Goal: Information Seeking & Learning: Learn about a topic

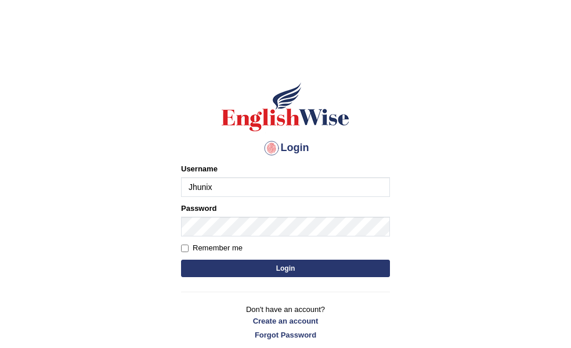
type input "Jhunix"
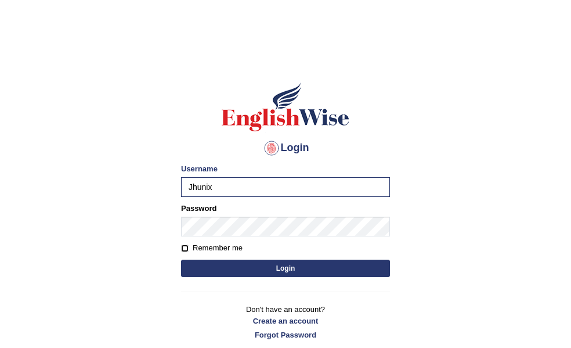
click at [185, 247] on input "Remember me" at bounding box center [185, 248] width 8 height 8
checkbox input "true"
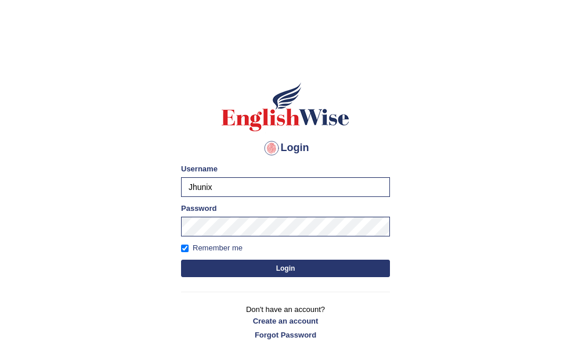
click at [263, 268] on button "Login" at bounding box center [285, 267] width 209 height 17
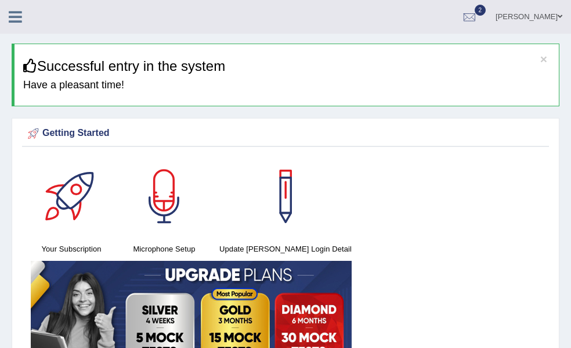
click at [0, 0] on link "Tests" at bounding box center [0, 0] width 0 height 0
click at [0, 0] on link "Take Mock Test" at bounding box center [0, 0] width 0 height 0
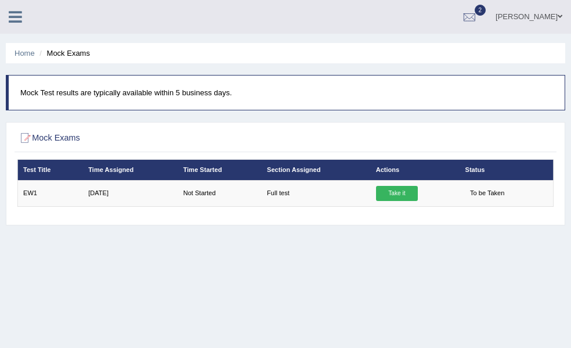
drag, startPoint x: 238, startPoint y: 230, endPoint x: 299, endPoint y: 236, distance: 61.2
click at [299, 236] on div "Home Mock Exams Mock Test results are typically available within 5 business day…" at bounding box center [285, 290] width 571 height 580
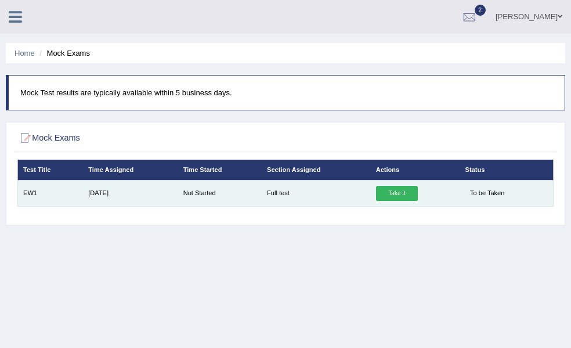
click at [418, 197] on link "Take it" at bounding box center [397, 193] width 42 height 15
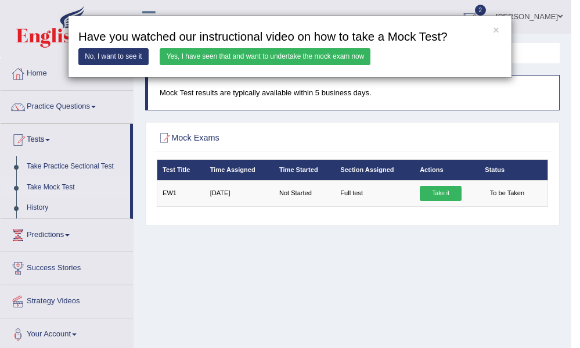
click at [269, 57] on link "Yes, I have seen that and want to undertake the mock exam now" at bounding box center [265, 56] width 211 height 17
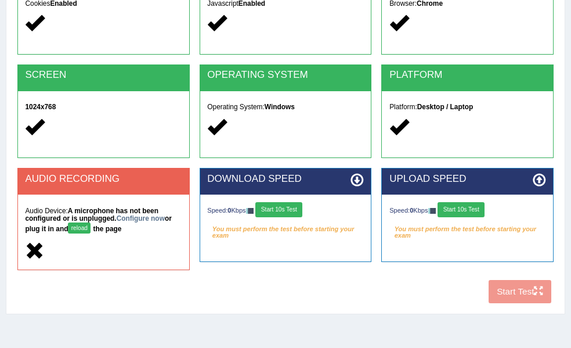
scroll to position [154, 0]
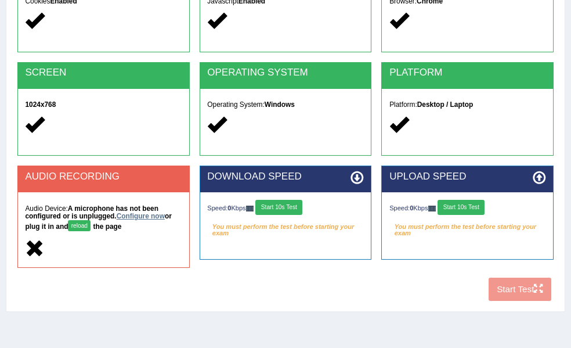
click at [165, 220] on link "Configure now" at bounding box center [141, 216] width 48 height 8
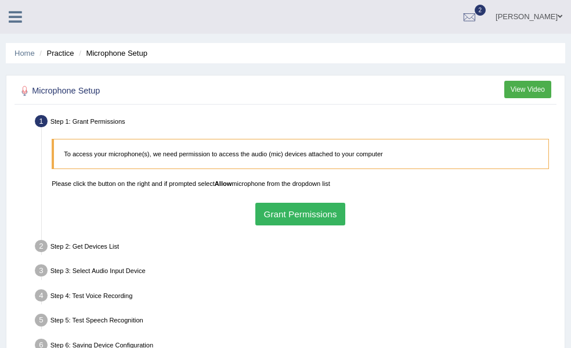
click at [239, 223] on div "To access your microphone(s), we need permission to access the audio (mic) devi…" at bounding box center [300, 181] width 507 height 97
click at [345, 213] on button "Grant Permissions" at bounding box center [300, 213] width 90 height 23
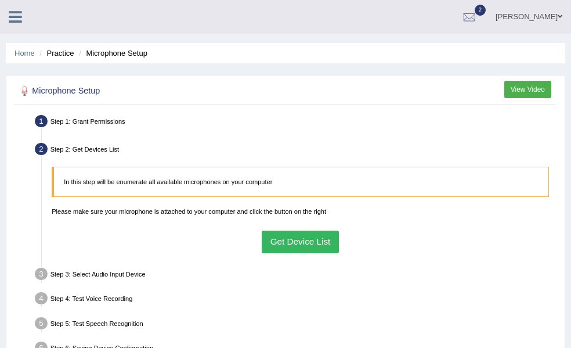
click at [339, 241] on button "Get Device List" at bounding box center [300, 241] width 77 height 23
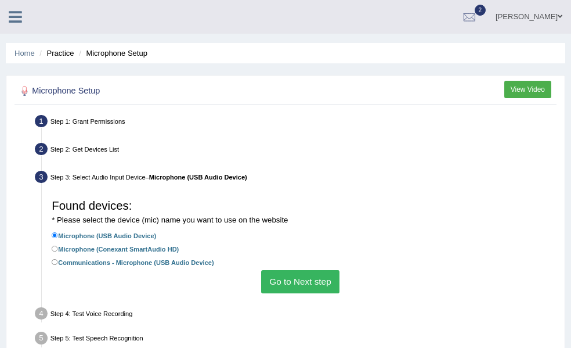
click at [339, 283] on button "Go to Next step" at bounding box center [300, 281] width 78 height 23
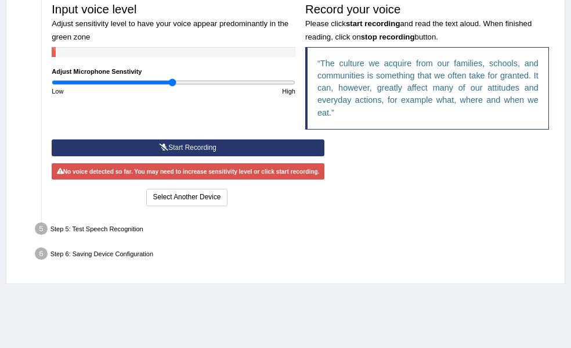
scroll to position [226, 0]
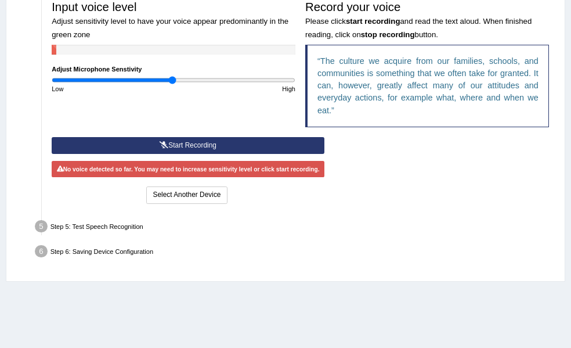
click at [324, 154] on button "Start Recording" at bounding box center [188, 145] width 273 height 17
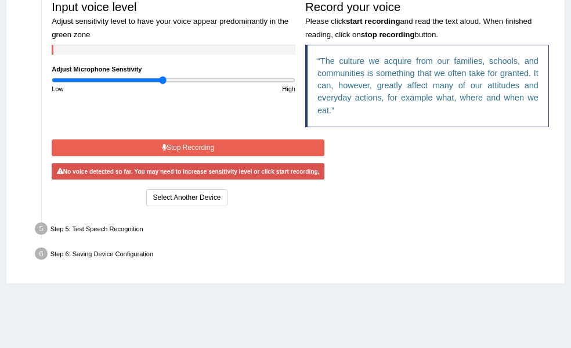
drag, startPoint x: 276, startPoint y: 76, endPoint x: 269, endPoint y: 76, distance: 7.0
type input "0.92"
click at [269, 76] on input "range" at bounding box center [174, 80] width 244 height 8
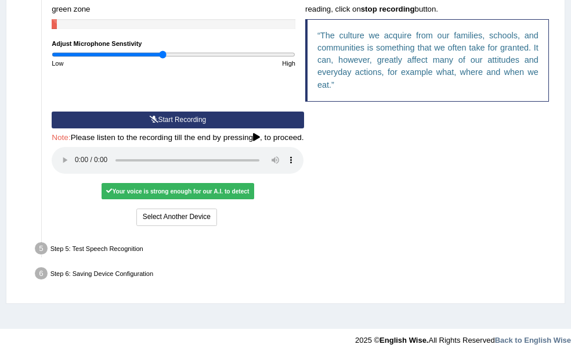
scroll to position [291, 0]
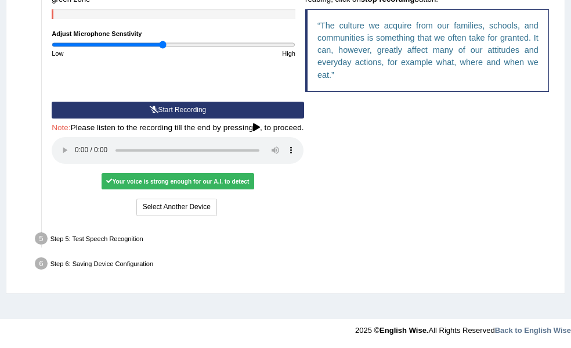
click at [244, 275] on div "Step 6: Saving Device Configuration" at bounding box center [296, 264] width 530 height 21
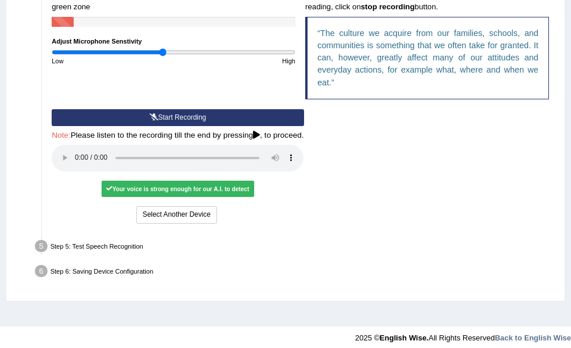
scroll to position [257, 0]
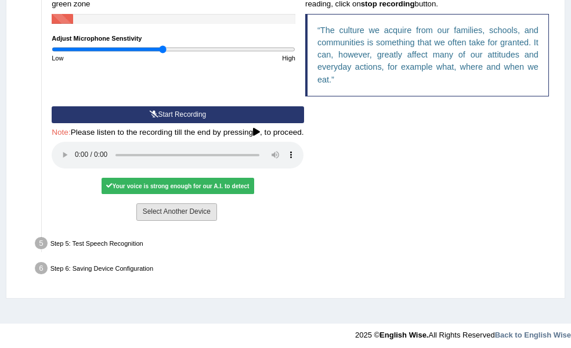
click at [217, 220] on button "Select Another Device" at bounding box center [176, 211] width 81 height 17
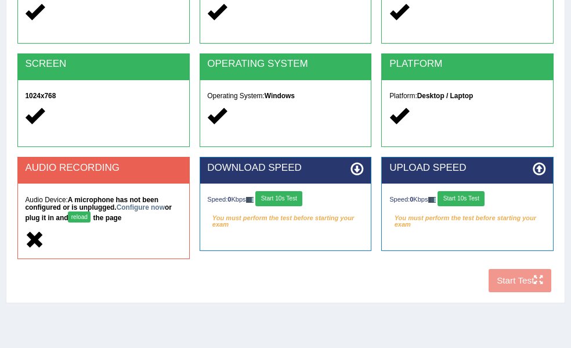
click at [13, 298] on div "Toggle navigation Home Practice Questions Speaking Practice Read Aloud Repeat S…" at bounding box center [285, 139] width 571 height 603
click at [165, 211] on link "Configure now" at bounding box center [141, 207] width 48 height 8
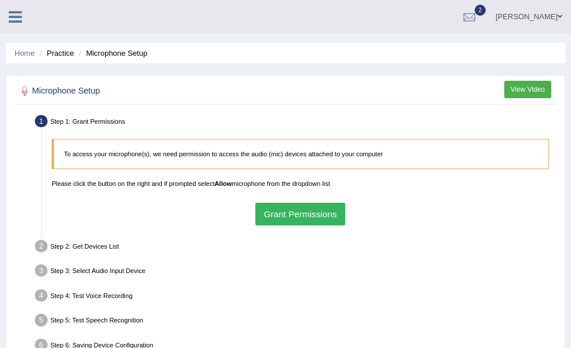
click at [345, 215] on button "Grant Permissions" at bounding box center [300, 213] width 90 height 23
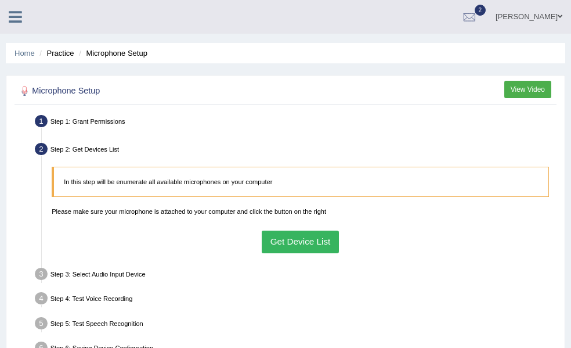
click at [339, 244] on button "Get Device List" at bounding box center [300, 241] width 77 height 23
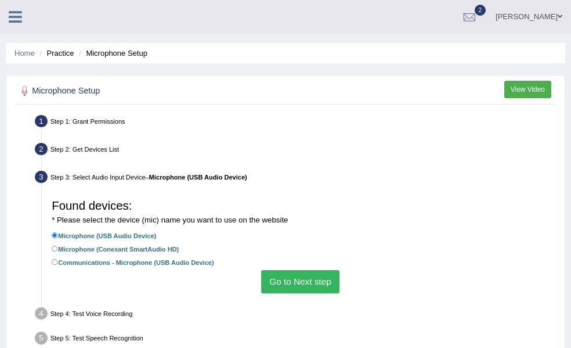
click at [190, 261] on div "Found devices: * Please select the device (mic) name you want to use on the web…" at bounding box center [300, 243] width 507 height 108
click at [58, 262] on input "Communications - Microphone (USB Audio Device)" at bounding box center [55, 262] width 6 height 6
radio input "true"
click at [339, 284] on button "Go to Next step" at bounding box center [300, 281] width 78 height 23
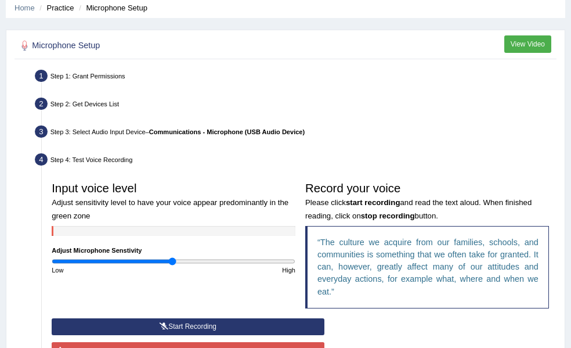
scroll to position [44, 0]
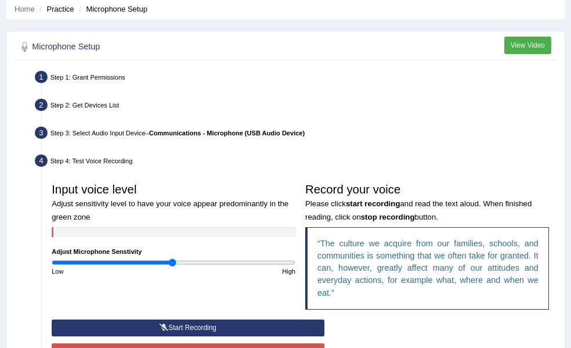
click at [0, 0] on link "Tests" at bounding box center [0, 0] width 0 height 0
click at [0, 0] on link "Take Mock Test" at bounding box center [0, 0] width 0 height 0
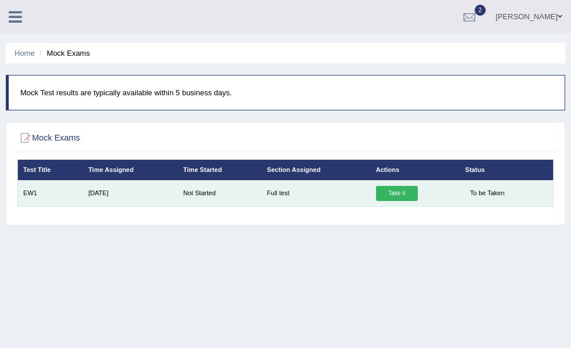
click at [418, 193] on link "Take it" at bounding box center [397, 193] width 42 height 15
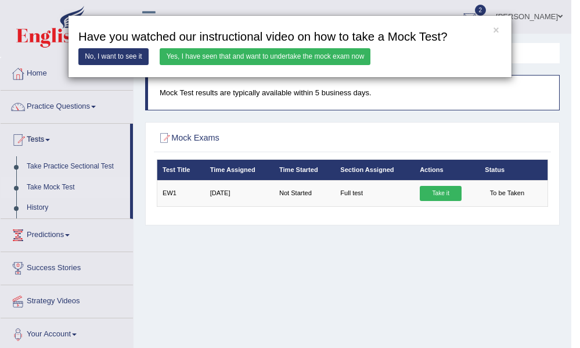
click at [289, 59] on link "Yes, I have seen that and want to undertake the mock exam now" at bounding box center [265, 56] width 211 height 17
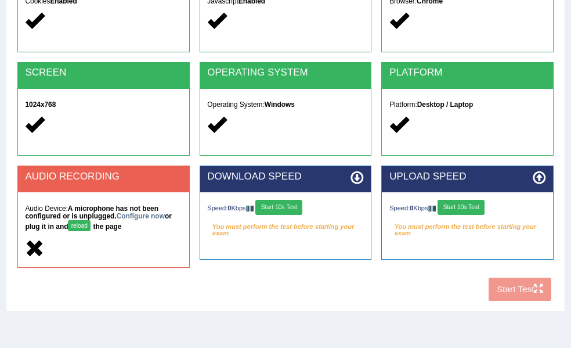
scroll to position [162, 0]
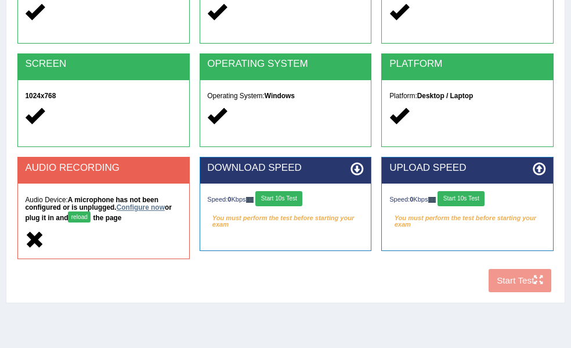
click at [165, 211] on link "Configure now" at bounding box center [141, 207] width 48 height 8
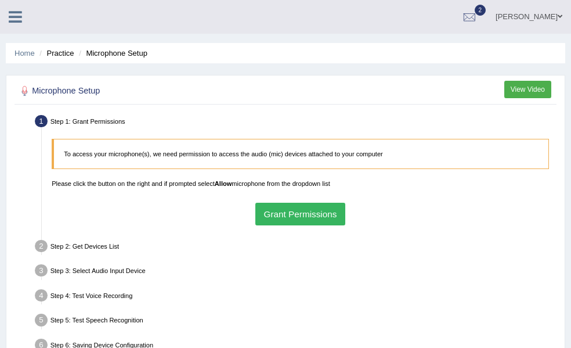
click at [345, 216] on button "Grant Permissions" at bounding box center [300, 213] width 90 height 23
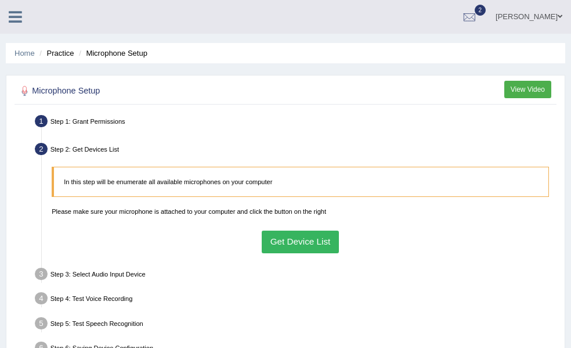
click at [339, 245] on button "Get Device List" at bounding box center [300, 241] width 77 height 23
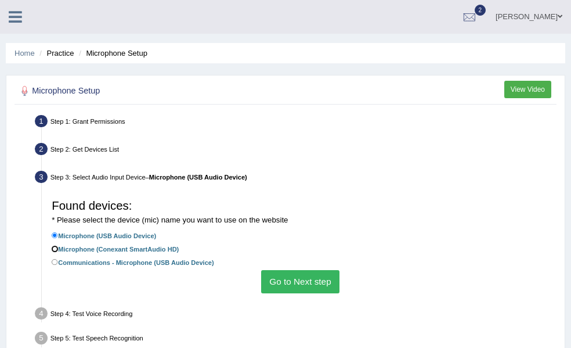
click at [58, 249] on input "Microphone (Conexant SmartAudio HD)" at bounding box center [55, 248] width 6 height 6
radio input "true"
click at [339, 287] on button "Go to Next step" at bounding box center [300, 281] width 78 height 23
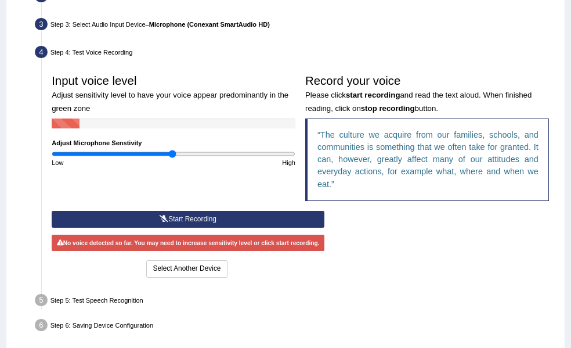
scroll to position [154, 0]
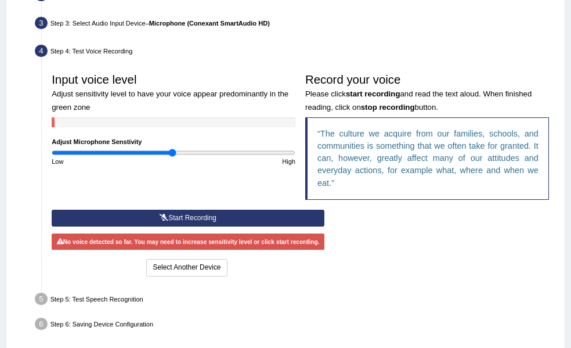
click at [324, 226] on button "Start Recording" at bounding box center [188, 217] width 273 height 17
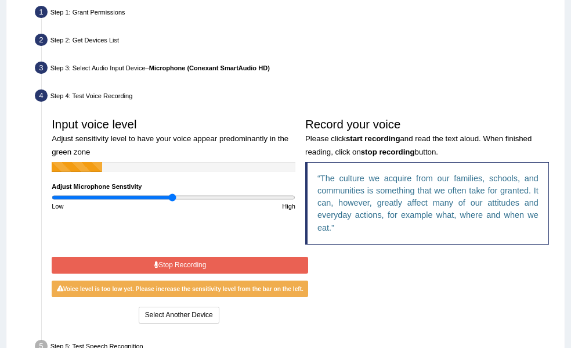
scroll to position [99, 0]
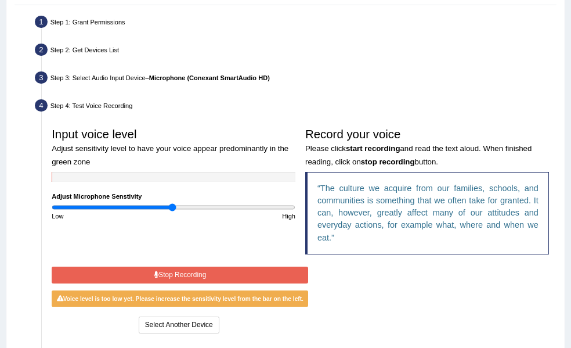
click at [0, 0] on link "Tests" at bounding box center [0, 0] width 0 height 0
click at [0, 0] on link "Take Mock Test" at bounding box center [0, 0] width 0 height 0
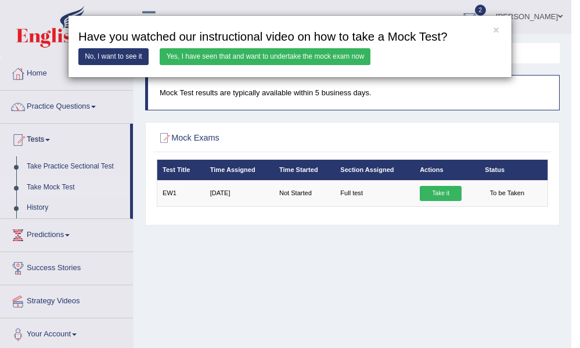
click at [302, 55] on link "Yes, I have seen that and want to undertake the mock exam now" at bounding box center [265, 56] width 211 height 17
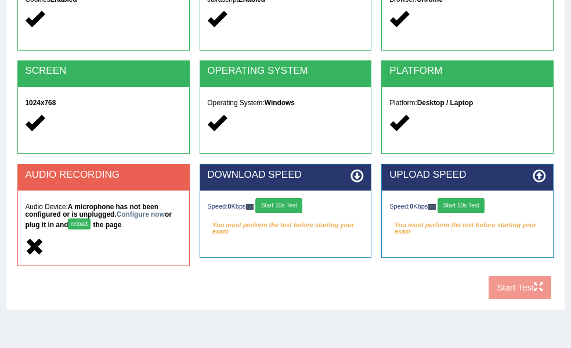
scroll to position [157, 0]
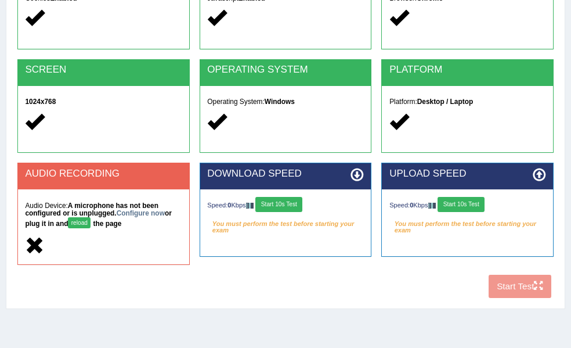
click at [506, 288] on div "COOKIES Cookies Enabled JAVASCRIPT Javascript Enabled BROWSER Browser: Chrome S…" at bounding box center [285, 129] width 541 height 348
click at [181, 225] on h5 "Audio Device: A microphone has not been configured or is unplugged. Configure n…" at bounding box center [103, 216] width 156 height 28
click at [165, 217] on link "Configure now" at bounding box center [141, 213] width 48 height 8
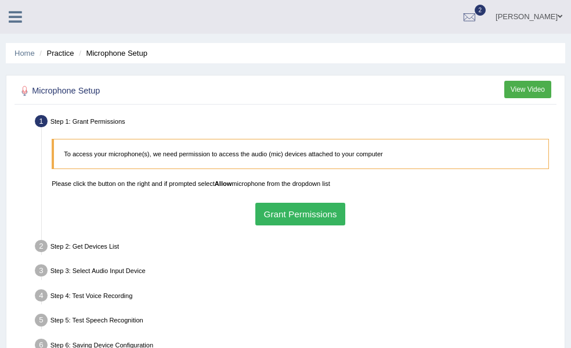
click at [345, 211] on button "Grant Permissions" at bounding box center [300, 213] width 90 height 23
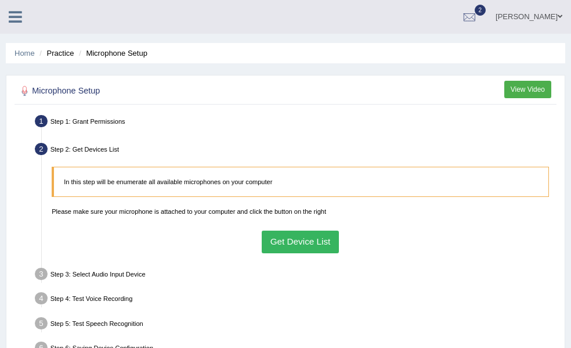
click at [339, 242] on button "Get Device List" at bounding box center [300, 241] width 77 height 23
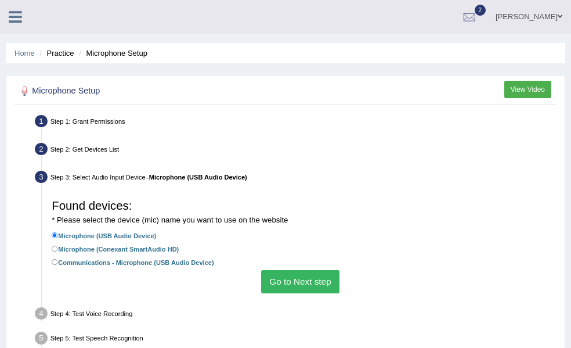
click at [339, 280] on button "Go to Next step" at bounding box center [300, 281] width 78 height 23
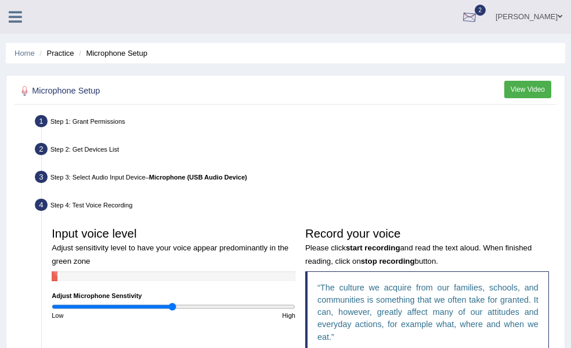
click at [478, 19] on div at bounding box center [469, 17] width 17 height 17
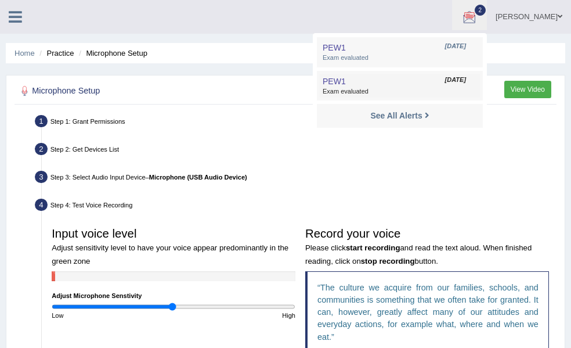
click at [357, 88] on span "Exam evaluated" at bounding box center [400, 91] width 154 height 9
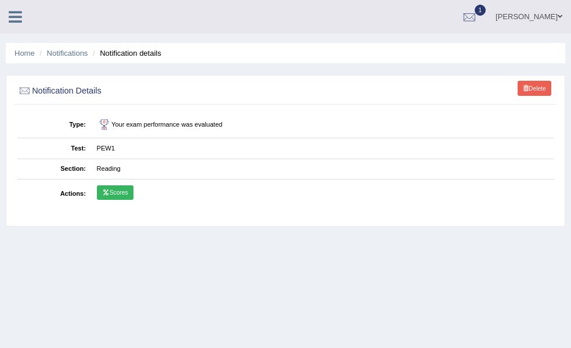
click at [133, 194] on link "Scores" at bounding box center [115, 192] width 37 height 15
click at [0, 0] on link "Tests" at bounding box center [0, 0] width 0 height 0
click at [478, 18] on div at bounding box center [469, 17] width 17 height 17
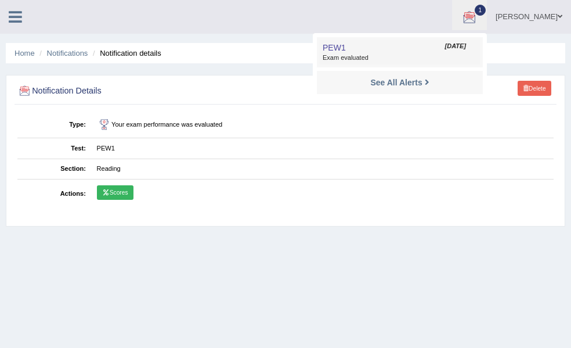
click at [358, 54] on span "Exam evaluated" at bounding box center [400, 57] width 154 height 9
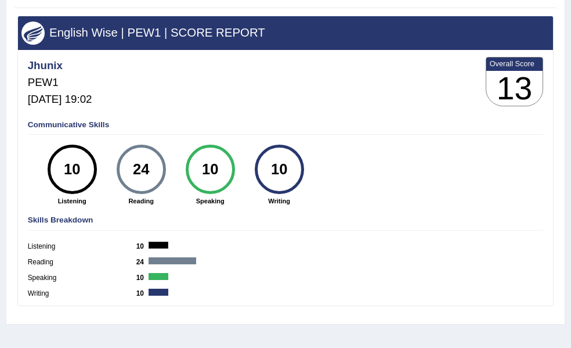
scroll to position [95, 0]
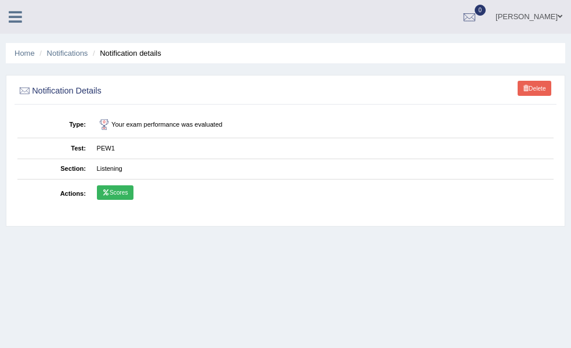
click at [133, 193] on link "Scores" at bounding box center [115, 192] width 37 height 15
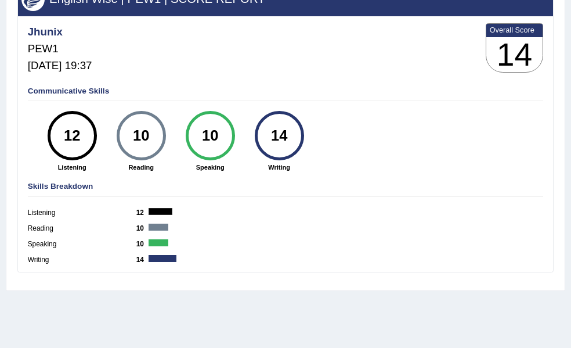
scroll to position [131, 0]
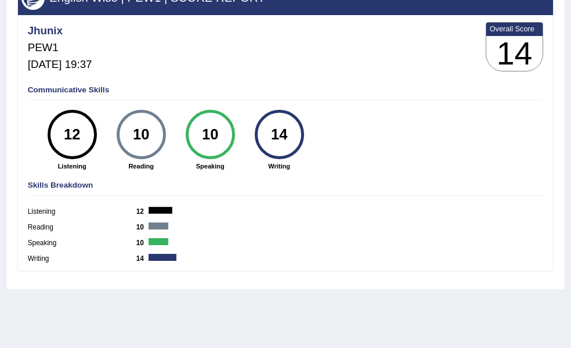
click at [0, 0] on link "Tests" at bounding box center [0, 0] width 0 height 0
click at [0, 0] on link "Take Mock Test" at bounding box center [0, 0] width 0 height 0
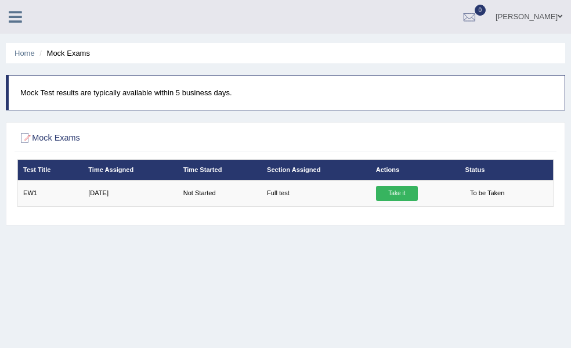
click at [0, 0] on link "Take Practice Sectional Test" at bounding box center [0, 0] width 0 height 0
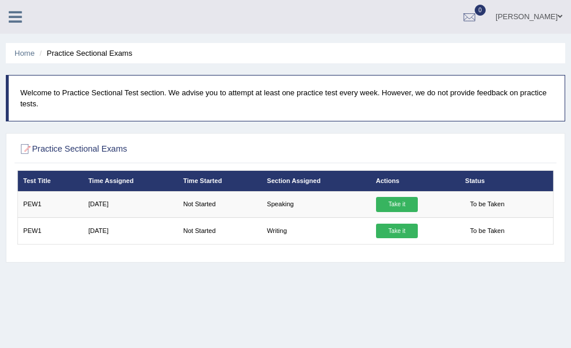
click at [0, 0] on link "Take Practice Sectional Test" at bounding box center [0, 0] width 0 height 0
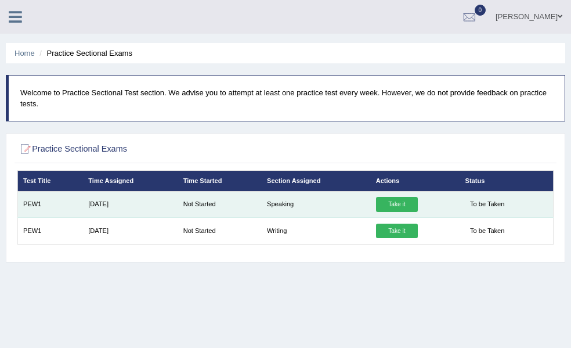
click at [418, 201] on link "Take it" at bounding box center [397, 204] width 42 height 15
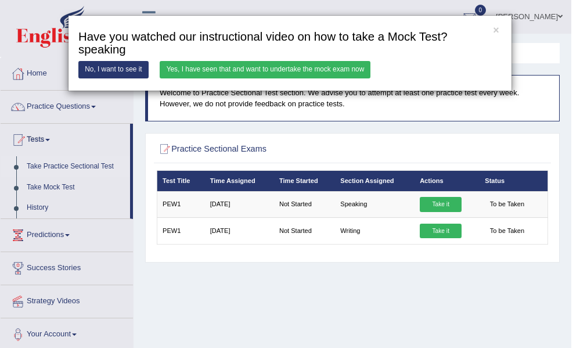
click at [110, 71] on link "No, I want to see it" at bounding box center [113, 69] width 70 height 17
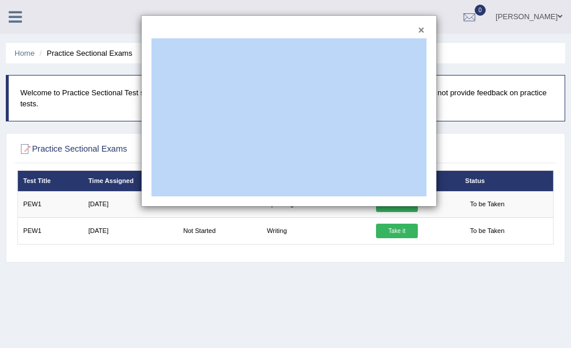
click at [422, 27] on button "×" at bounding box center [421, 31] width 6 height 10
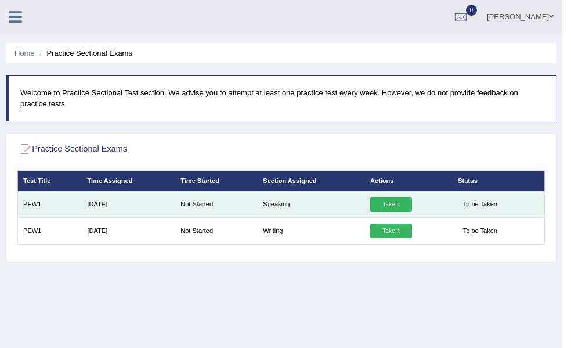
click at [412, 204] on link "Take it" at bounding box center [391, 204] width 42 height 15
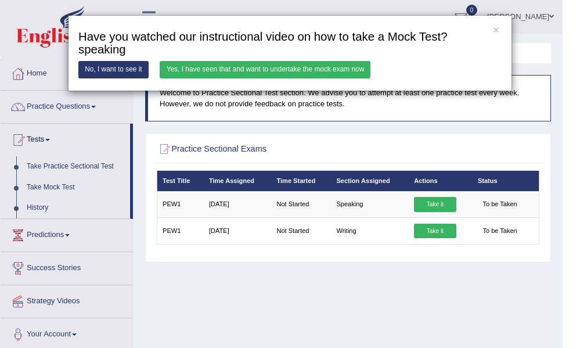
click at [267, 71] on link "Yes, I have seen that and want to undertake the mock exam now" at bounding box center [265, 69] width 211 height 17
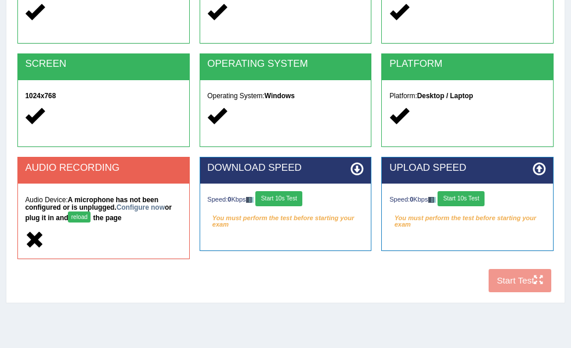
scroll to position [163, 0]
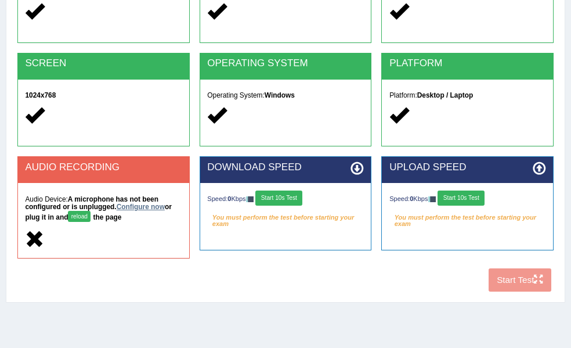
click at [165, 211] on link "Configure now" at bounding box center [141, 206] width 48 height 8
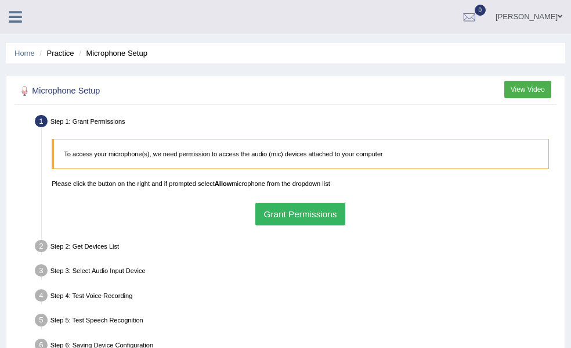
click at [345, 212] on button "Grant Permissions" at bounding box center [300, 213] width 90 height 23
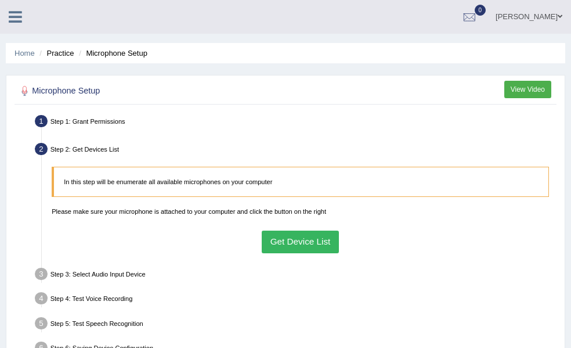
click at [339, 241] on button "Get Device List" at bounding box center [300, 241] width 77 height 23
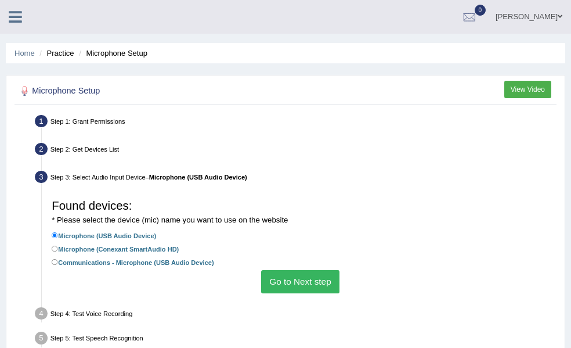
click at [339, 280] on button "Go to Next step" at bounding box center [300, 281] width 78 height 23
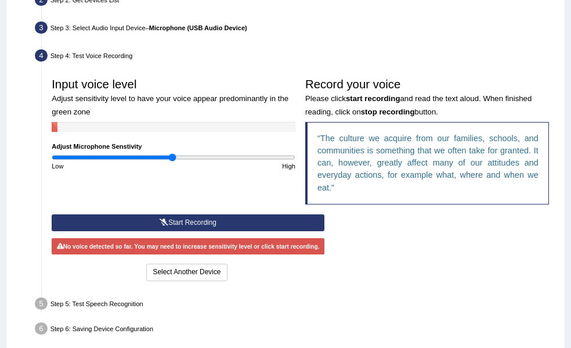
scroll to position [150, 0]
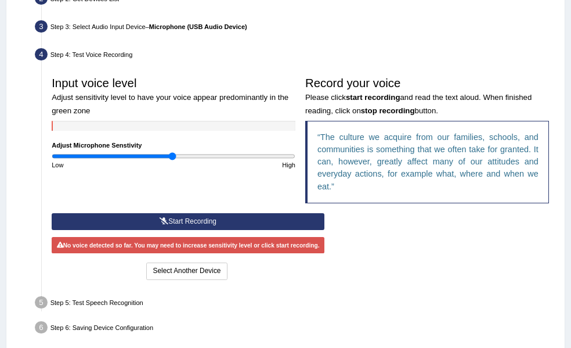
click at [324, 230] on button "Start Recording" at bounding box center [188, 221] width 273 height 17
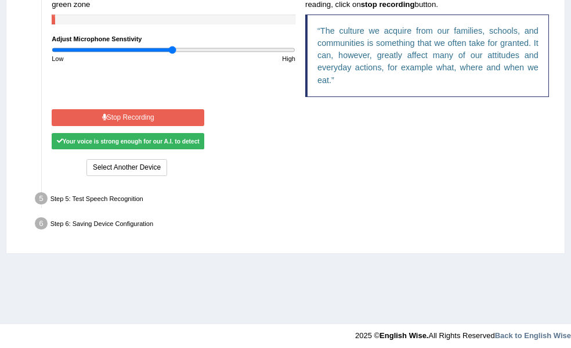
scroll to position [262, 0]
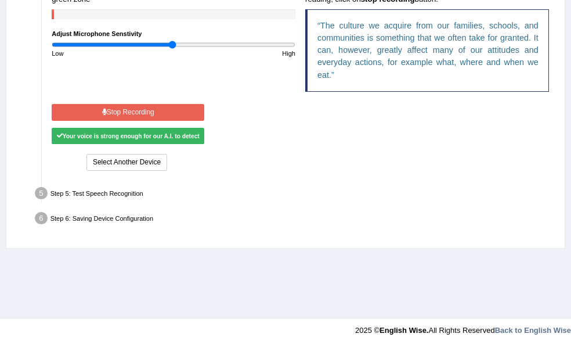
click at [204, 121] on button "Stop Recording" at bounding box center [128, 112] width 153 height 17
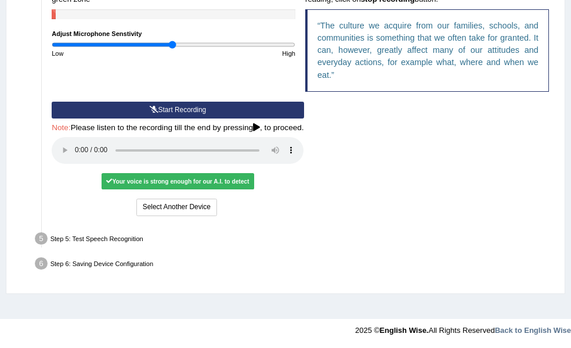
click at [303, 118] on button "Start Recording" at bounding box center [178, 110] width 252 height 17
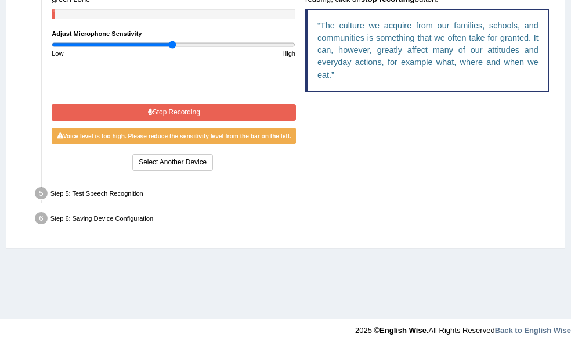
click at [296, 121] on button "Stop Recording" at bounding box center [174, 112] width 244 height 17
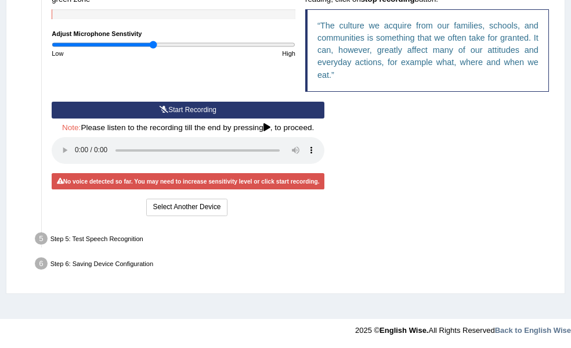
drag, startPoint x: 275, startPoint y: 41, endPoint x: 263, endPoint y: 42, distance: 12.2
type input "0.84"
click at [263, 42] on input "range" at bounding box center [174, 45] width 244 height 8
click at [324, 118] on button "Start Recording" at bounding box center [188, 110] width 273 height 17
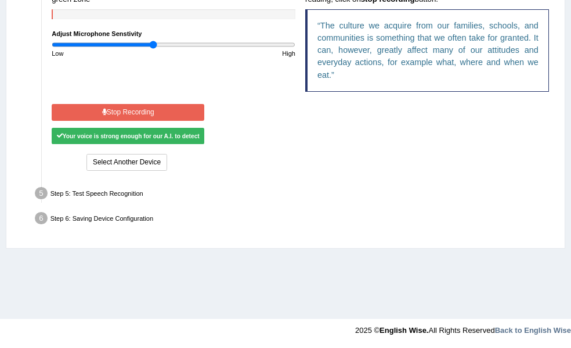
click at [204, 121] on button "Stop Recording" at bounding box center [128, 112] width 153 height 17
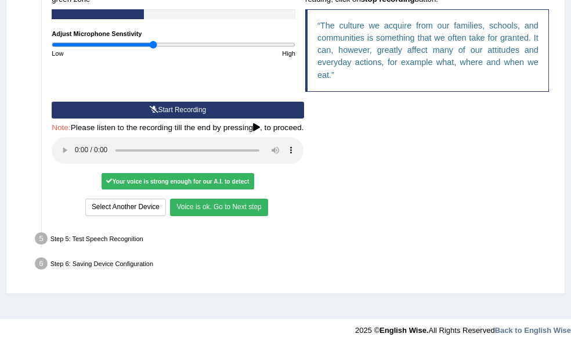
click at [267, 215] on button "Voice is ok. Go to Next step" at bounding box center [218, 206] width 97 height 17
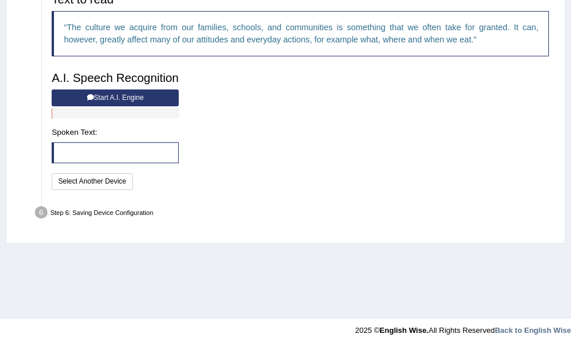
click at [179, 106] on button "Start A.I. Engine" at bounding box center [115, 97] width 127 height 17
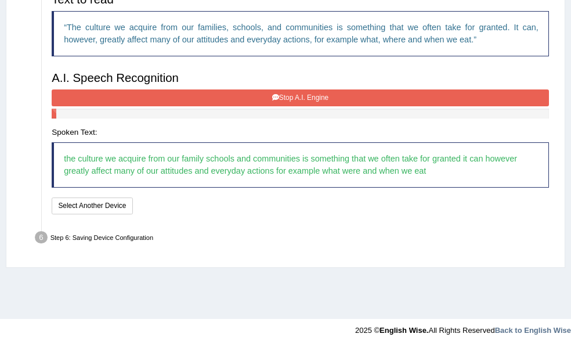
scroll to position [268, 0]
click at [368, 102] on button "Stop A.I. Engine" at bounding box center [300, 97] width 497 height 17
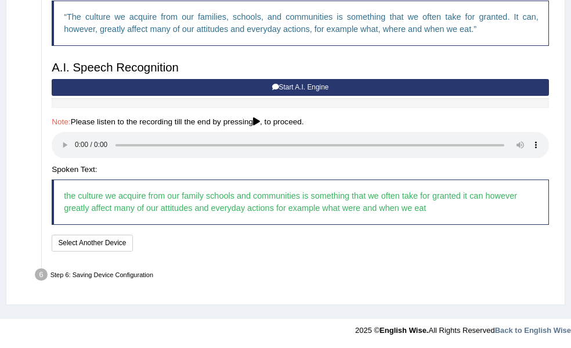
scroll to position [324, 0]
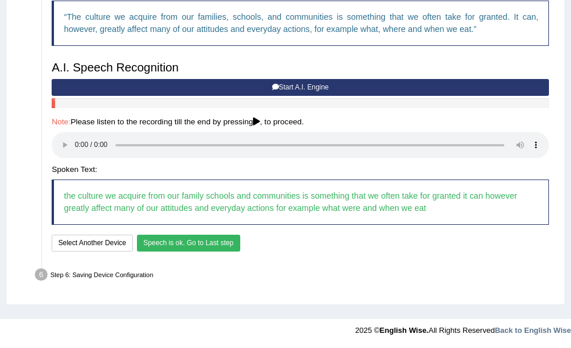
click at [240, 249] on button "Speech is ok. Go to Last step" at bounding box center [188, 242] width 103 height 17
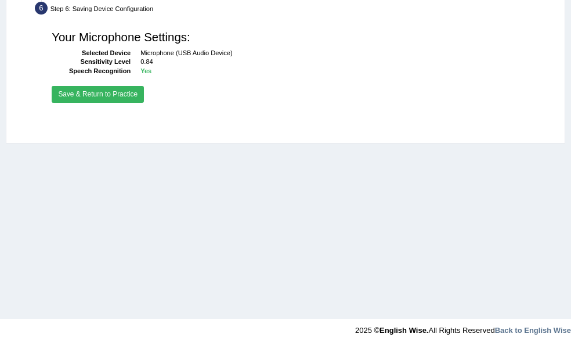
scroll to position [262, 0]
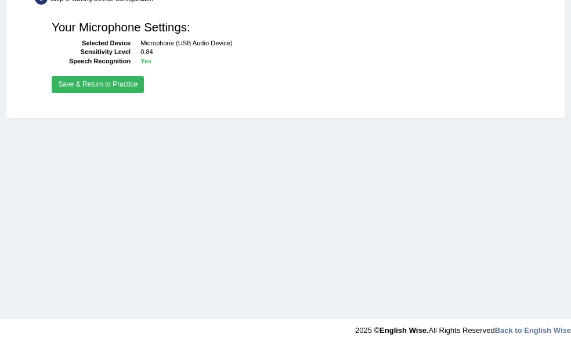
click at [144, 82] on button "Save & Return to Practice" at bounding box center [98, 84] width 92 height 17
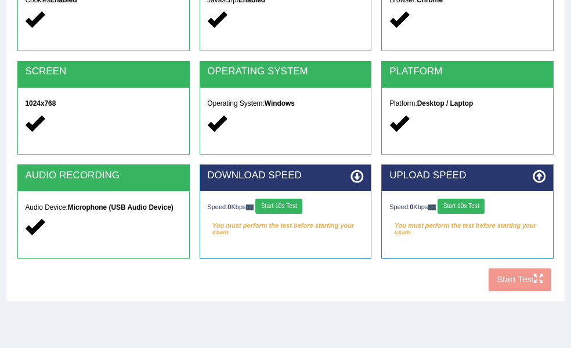
scroll to position [158, 0]
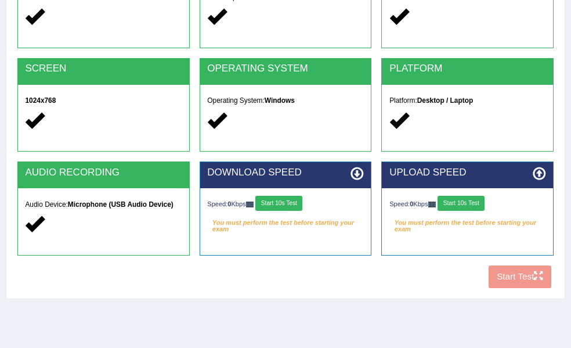
click at [302, 203] on button "Start 10s Test" at bounding box center [278, 203] width 47 height 15
click at [484, 200] on button "Start 10s Test" at bounding box center [460, 203] width 47 height 15
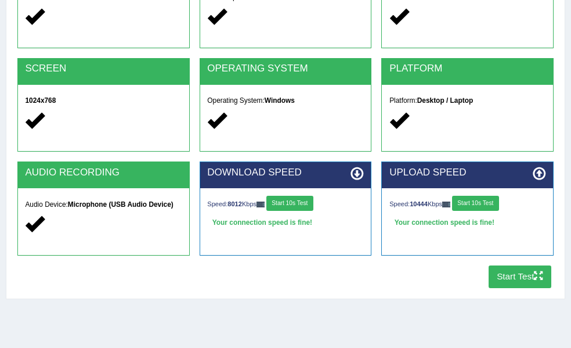
click at [509, 273] on button "Start Test" at bounding box center [520, 276] width 63 height 23
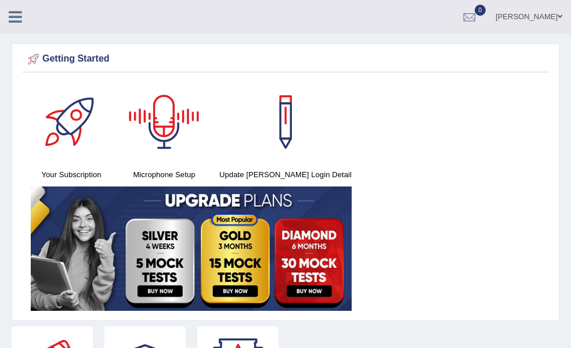
click at [0, 0] on link "Practice Questions" at bounding box center [0, 0] width 0 height 0
click at [0, 0] on link "Read Aloud" at bounding box center [0, 0] width 0 height 0
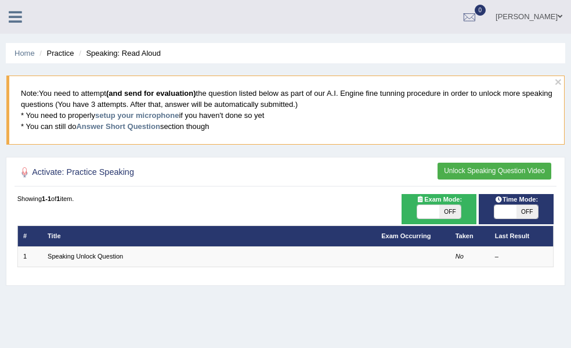
click at [481, 179] on button "Unlock Speaking Question Video" at bounding box center [494, 170] width 114 height 17
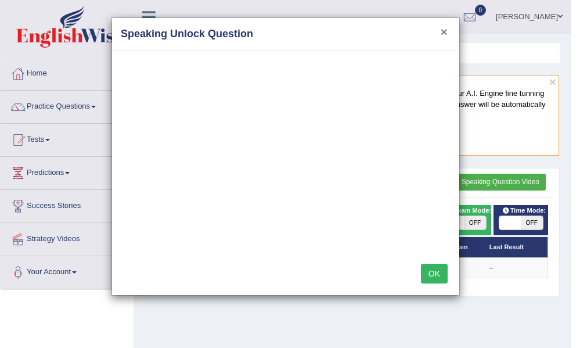
click at [443, 28] on button "×" at bounding box center [443, 32] width 7 height 12
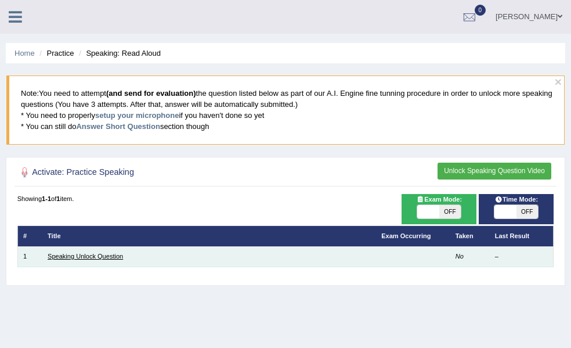
click at [123, 259] on link "Speaking Unlock Question" at bounding box center [85, 255] width 75 height 7
